Goal: Task Accomplishment & Management: Manage account settings

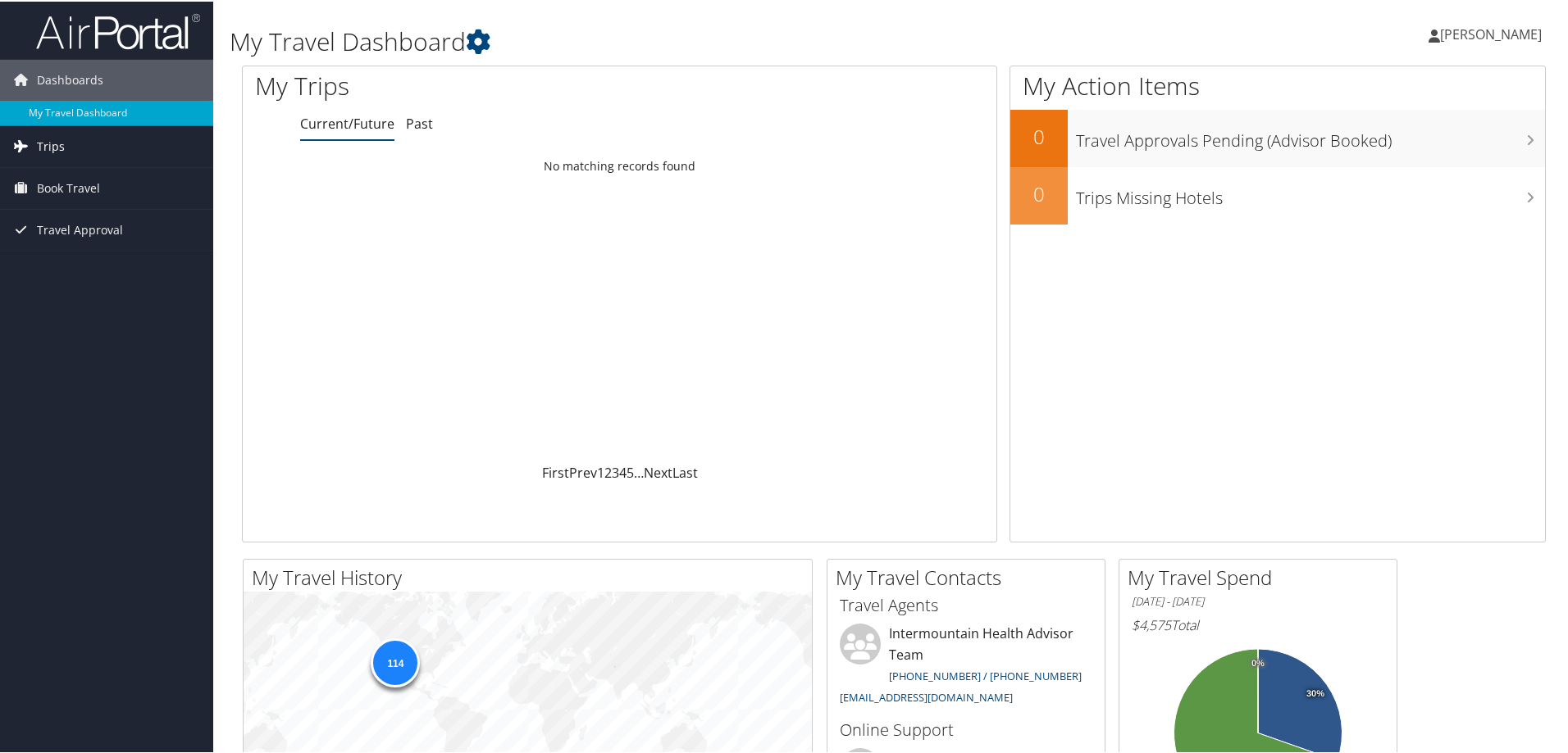
click at [81, 150] on link "Trips" at bounding box center [107, 144] width 213 height 41
click at [72, 206] on link "Past Trips" at bounding box center [107, 202] width 213 height 25
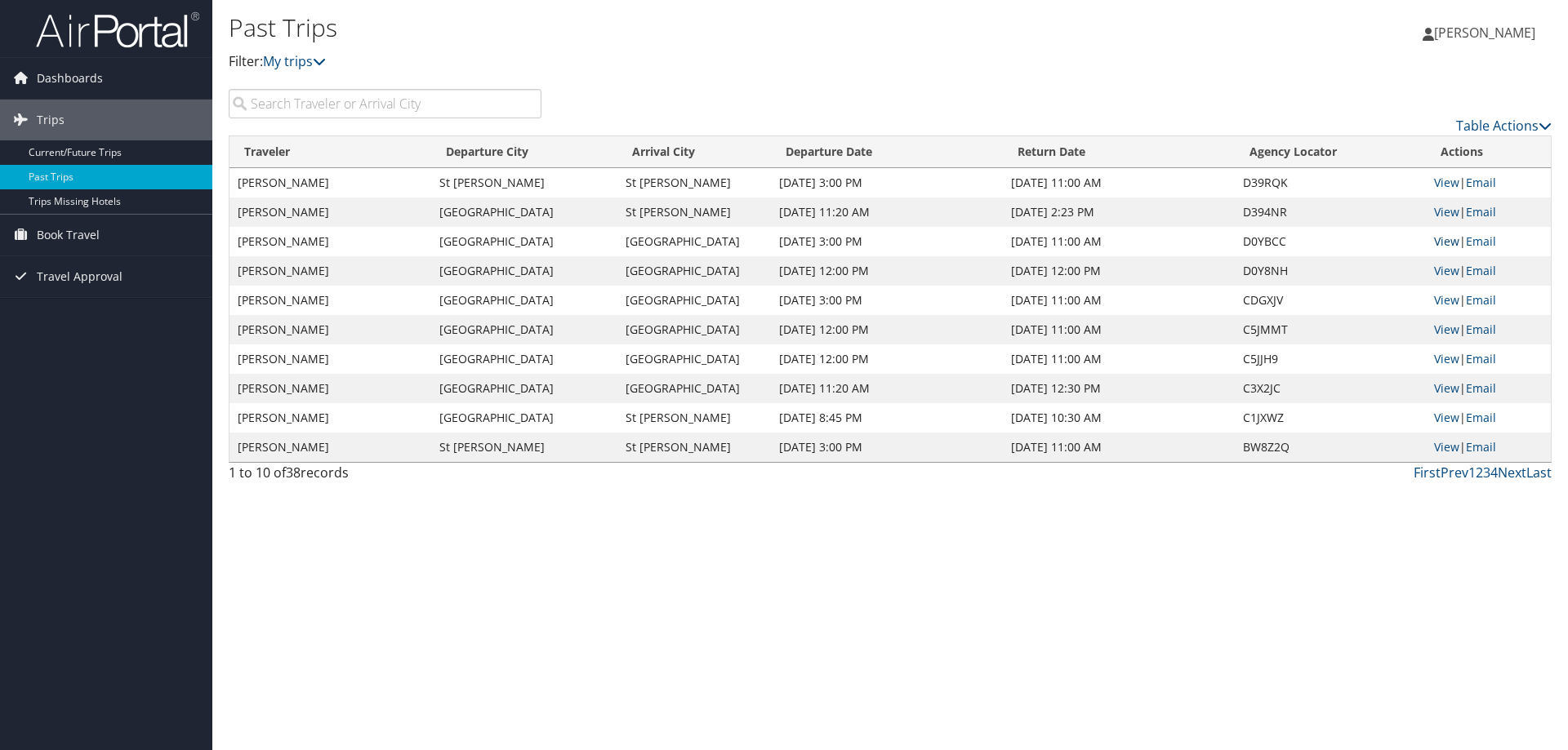
click at [1444, 242] on link "View" at bounding box center [1447, 241] width 26 height 16
click at [1452, 270] on link "View" at bounding box center [1447, 271] width 26 height 16
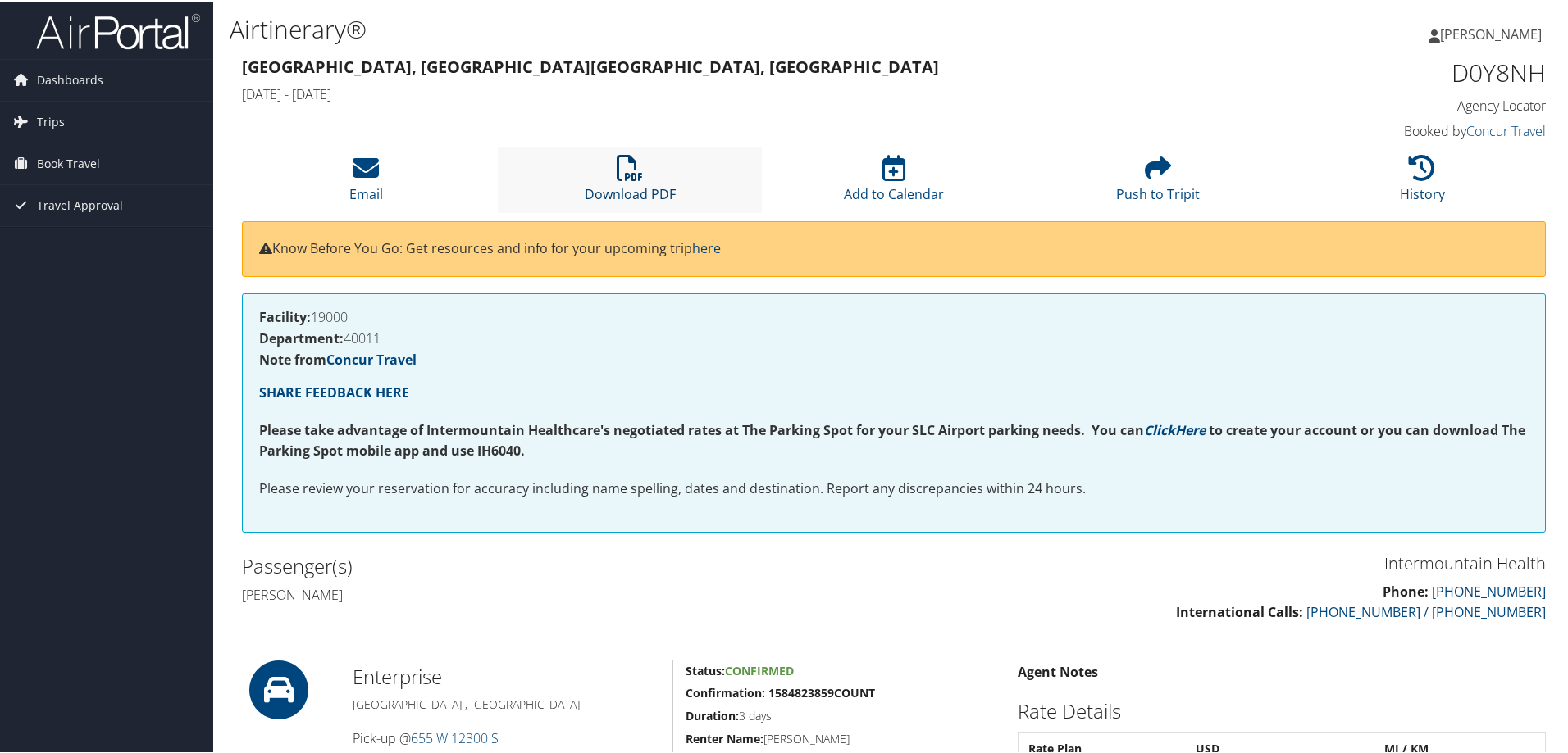
click at [638, 171] on icon at bounding box center [630, 166] width 26 height 26
click at [105, 117] on link "Trips" at bounding box center [107, 120] width 213 height 41
click at [97, 183] on link "Past Trips" at bounding box center [107, 177] width 213 height 25
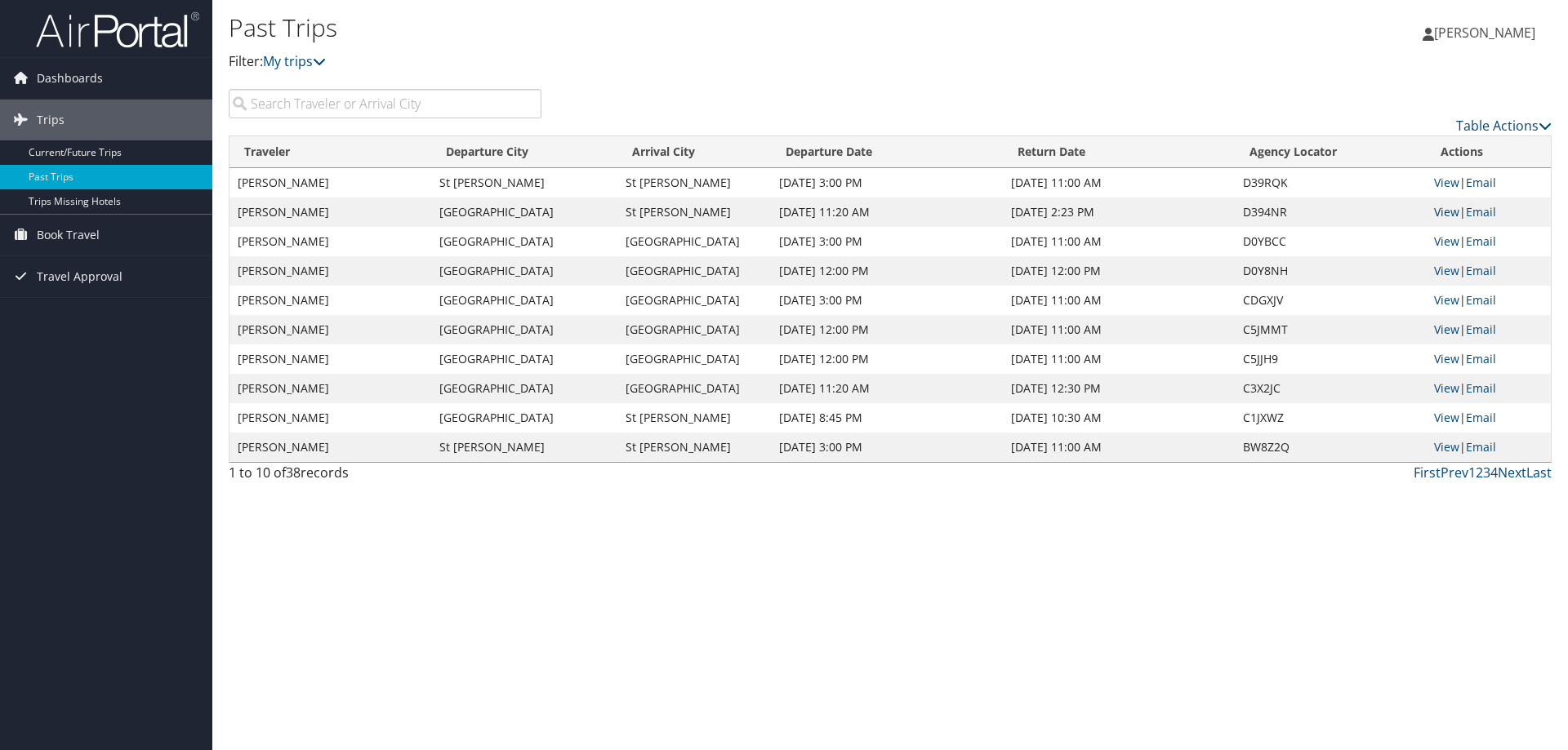
click at [1446, 206] on link "View" at bounding box center [1447, 212] width 26 height 16
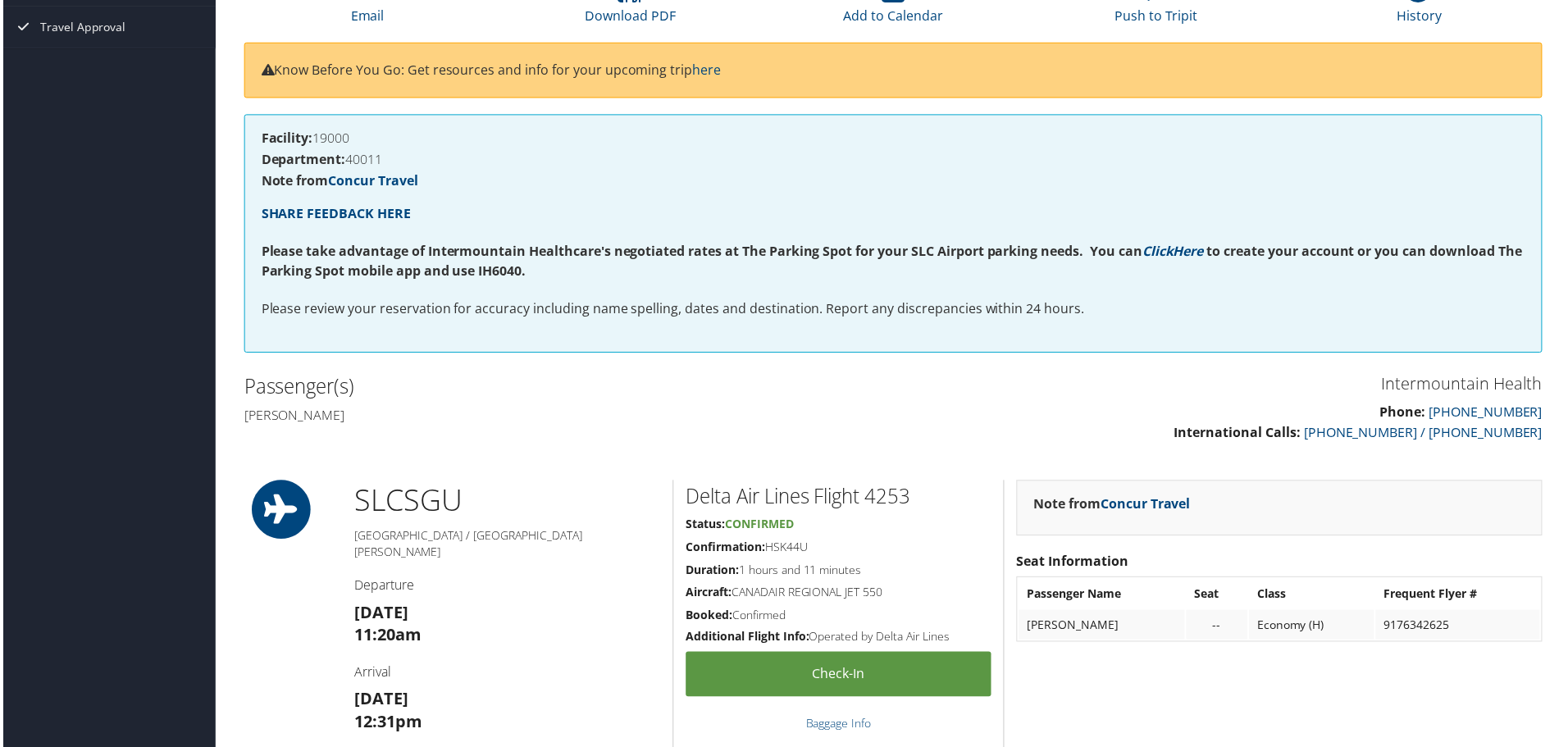
scroll to position [82, 0]
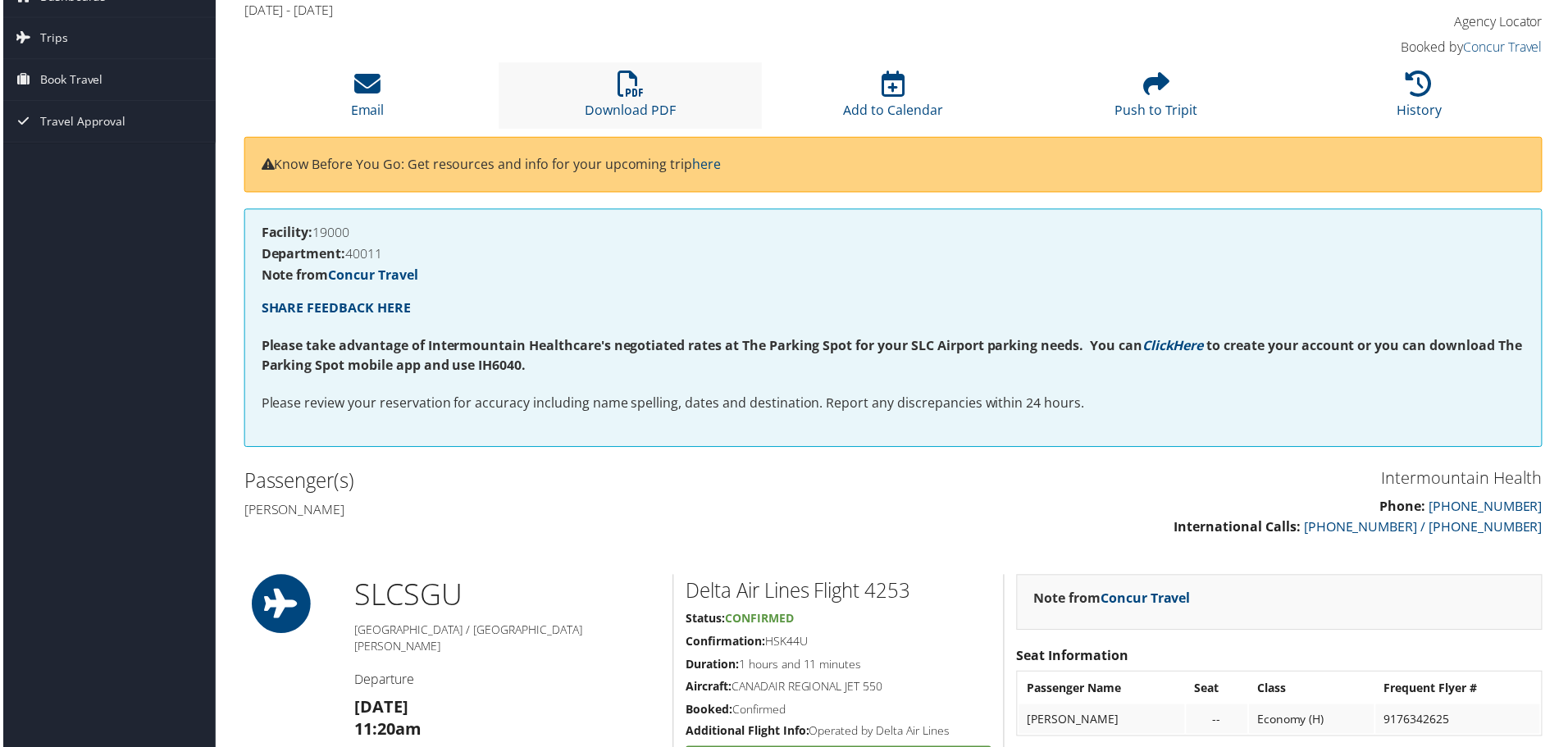
click at [614, 99] on li "Download PDF" at bounding box center [630, 96] width 264 height 67
